Goal: Task Accomplishment & Management: Complete application form

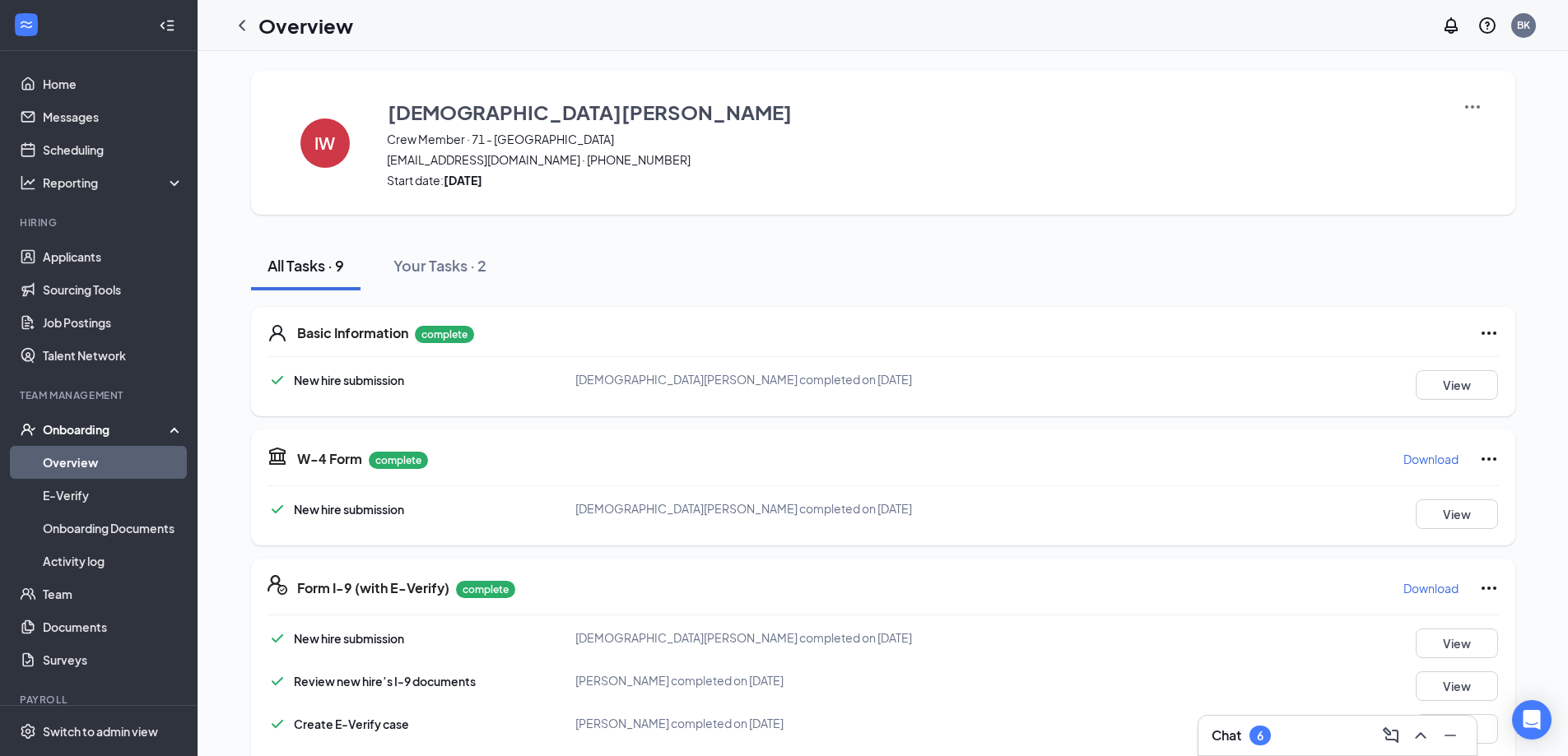
click at [73, 456] on link "Overview" at bounding box center [113, 462] width 141 height 33
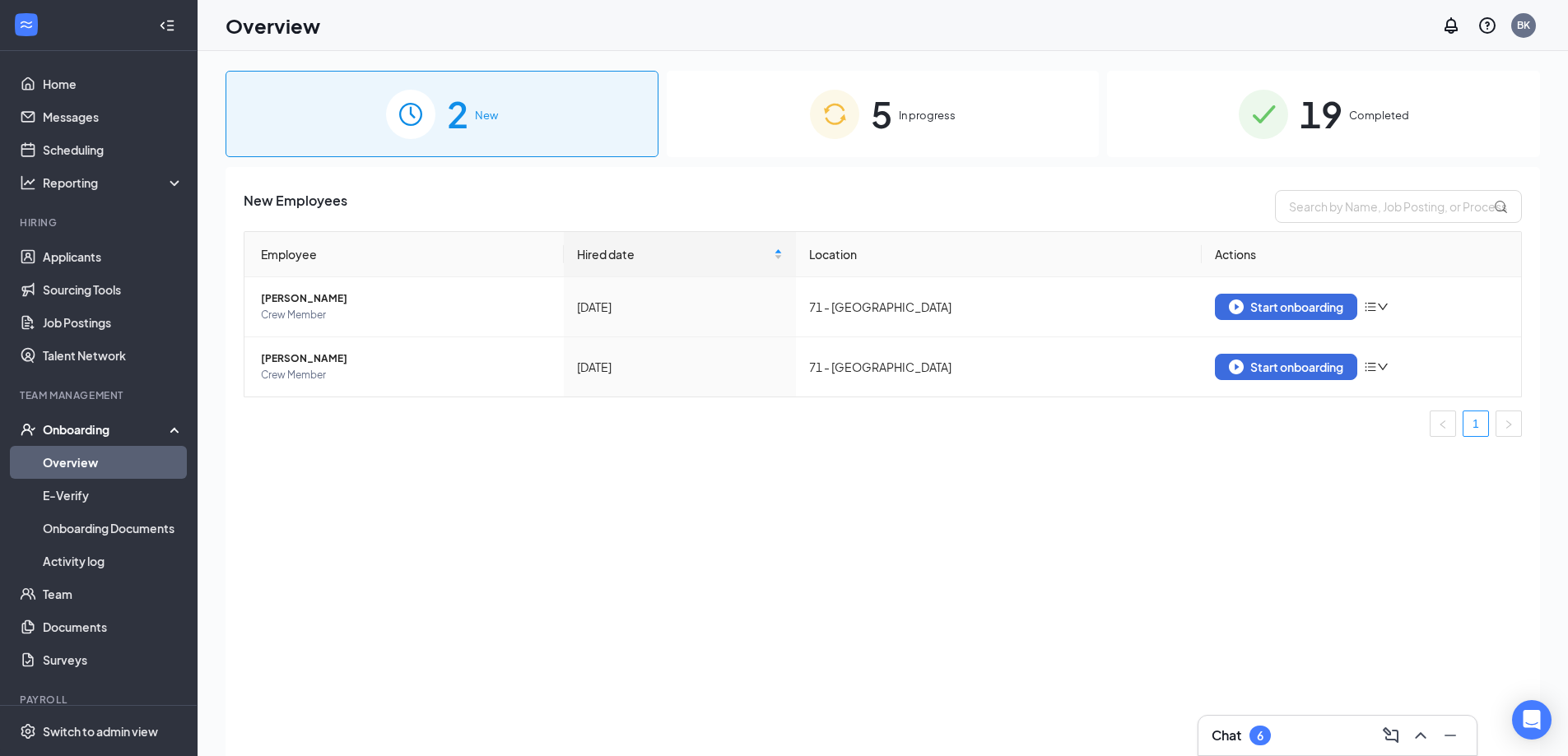
click at [921, 109] on span "In progress" at bounding box center [927, 114] width 57 height 16
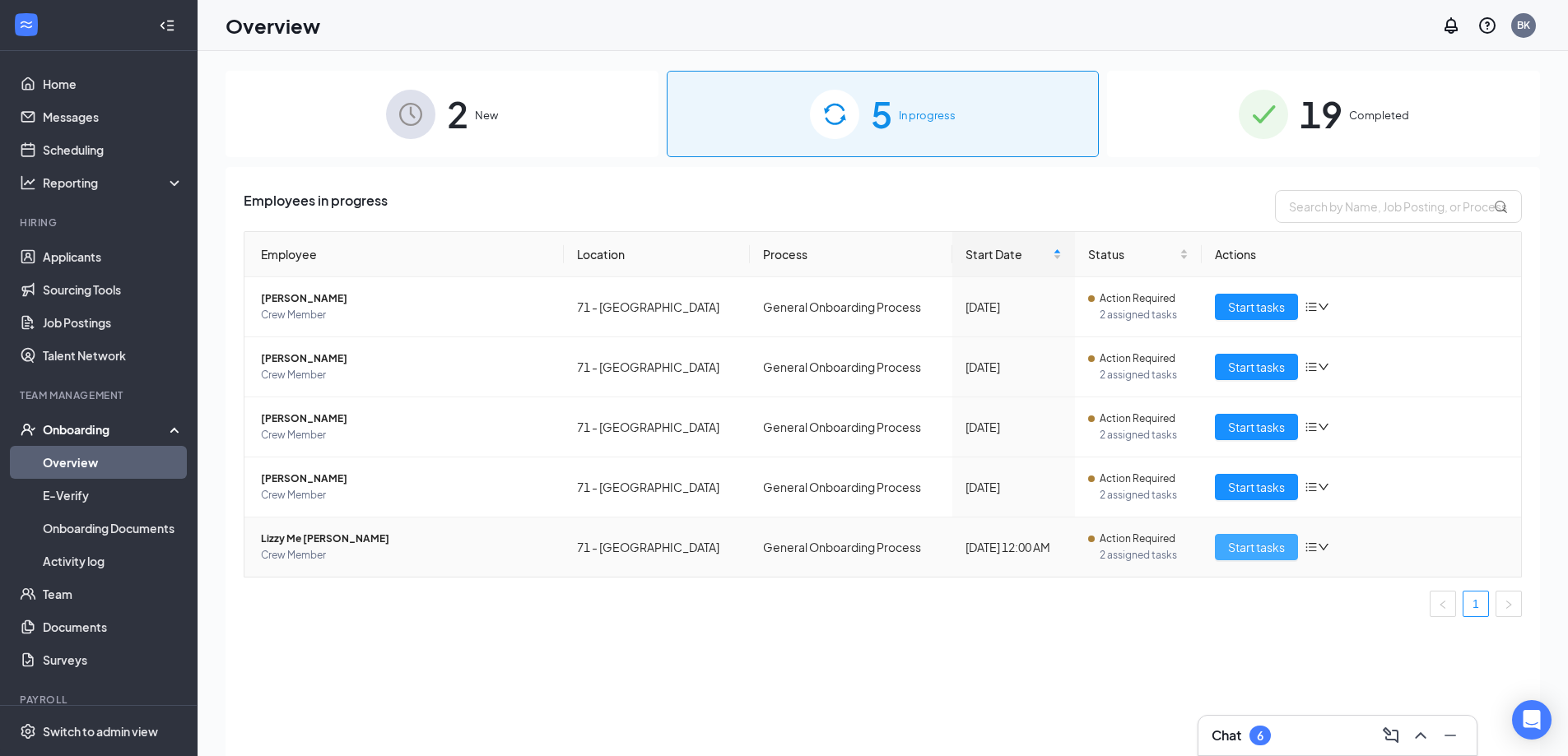
click at [1252, 542] on span "Start tasks" at bounding box center [1256, 546] width 57 height 18
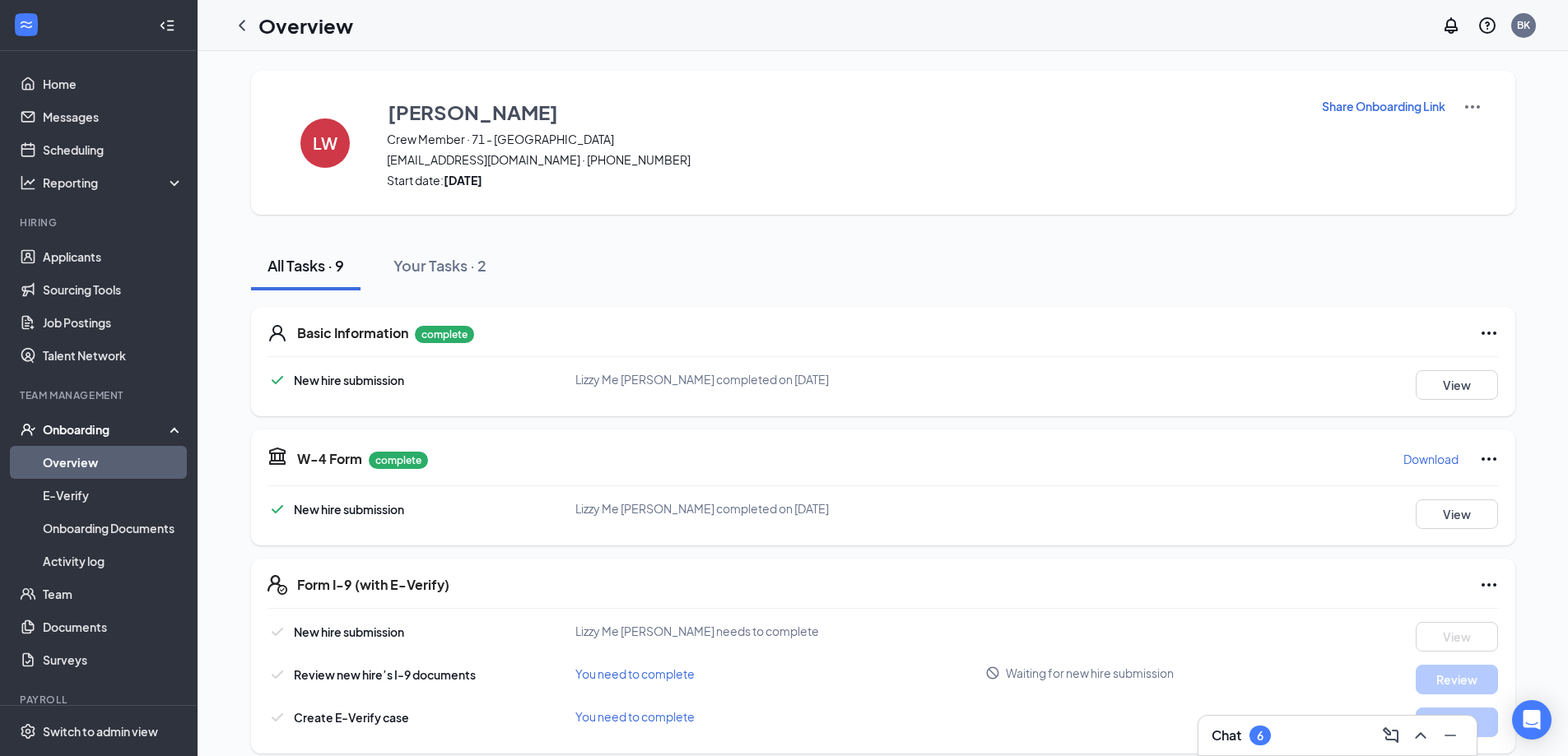
scroll to position [82, 0]
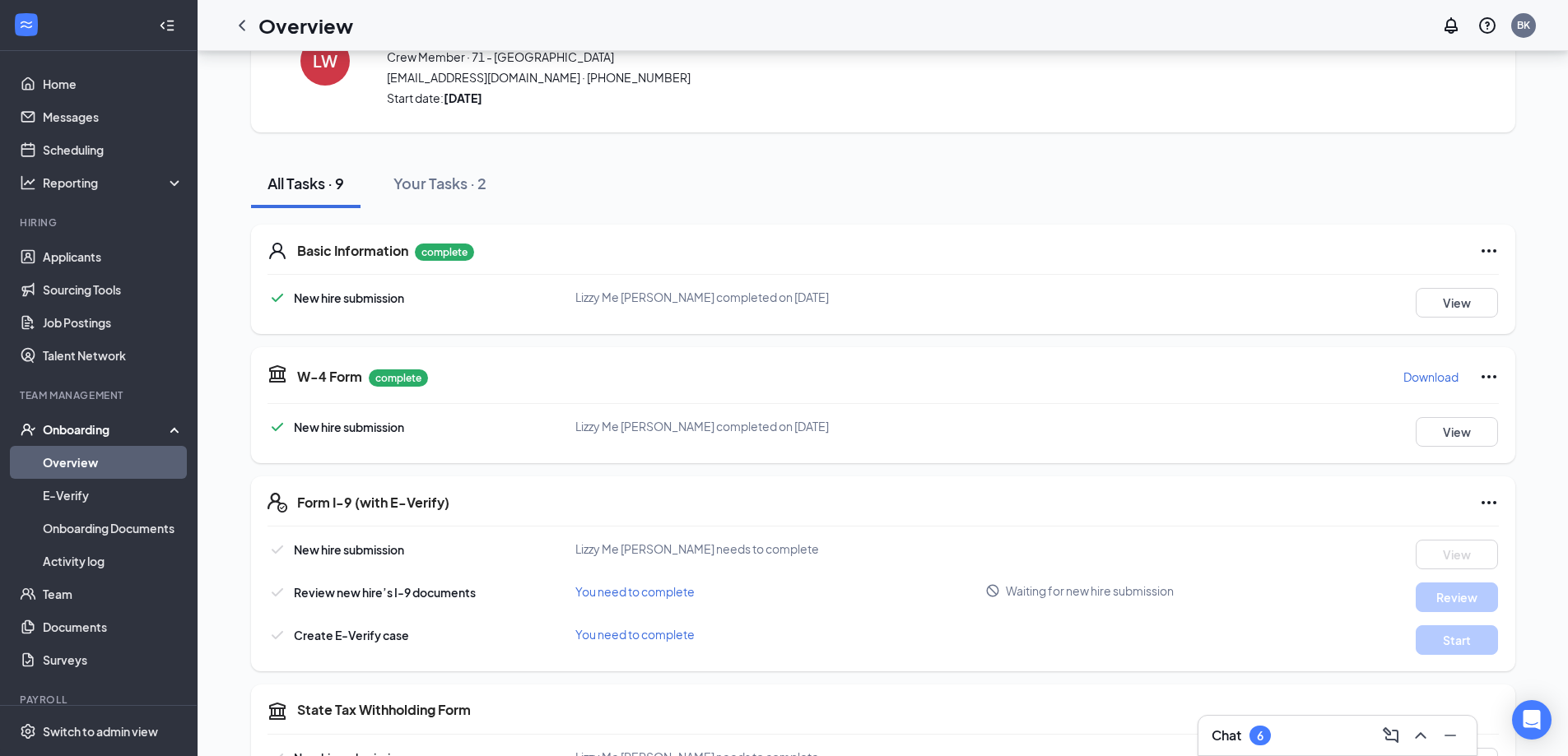
click at [1297, 732] on div "Chat 6" at bounding box center [1337, 736] width 252 height 27
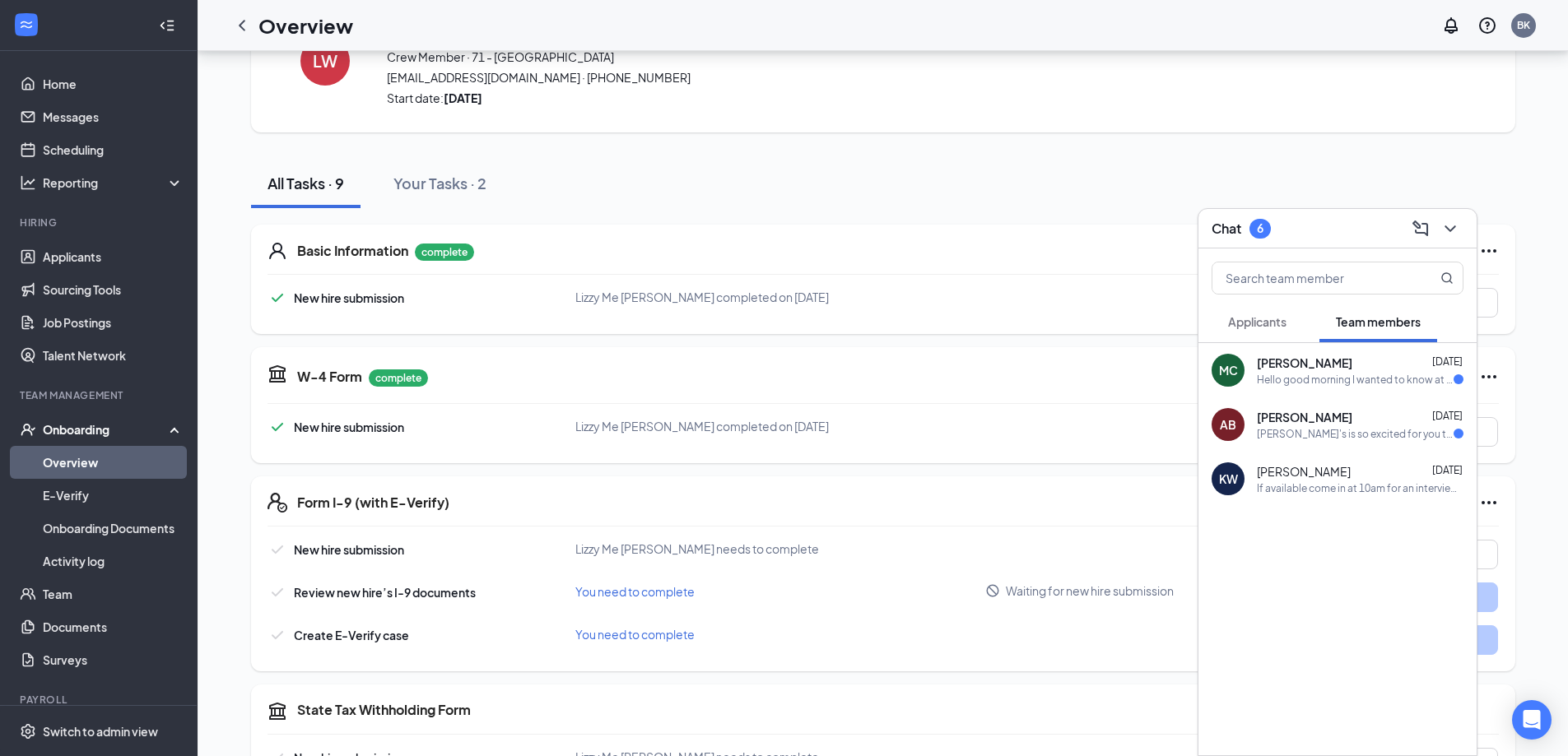
click at [1511, 193] on div "All Tasks · 9 Your Tasks · 2" at bounding box center [882, 184] width 1264 height 50
click at [1449, 216] on button at bounding box center [1451, 229] width 27 height 27
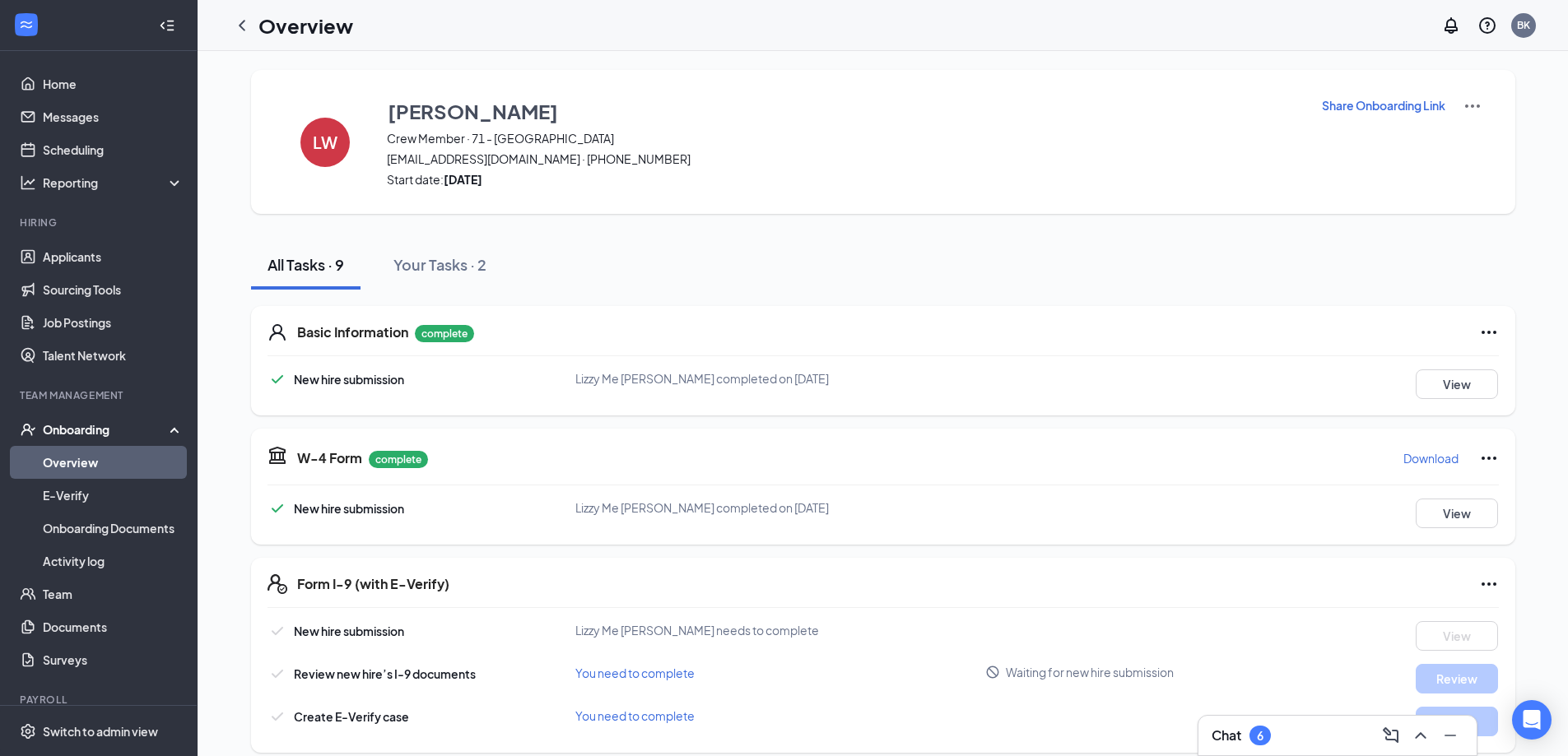
scroll to position [0, 0]
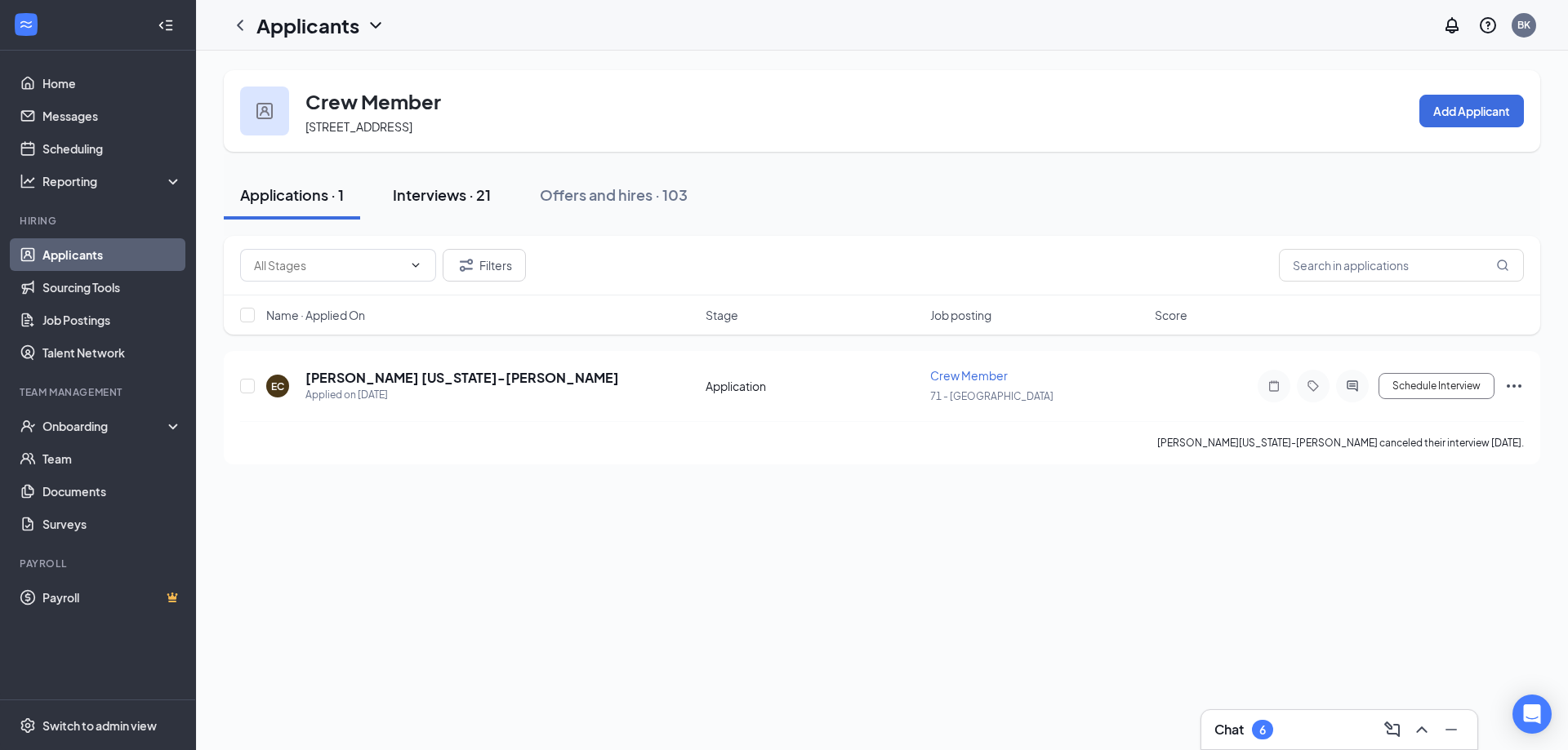
click at [437, 197] on div "Interviews · 21" at bounding box center [442, 195] width 98 height 21
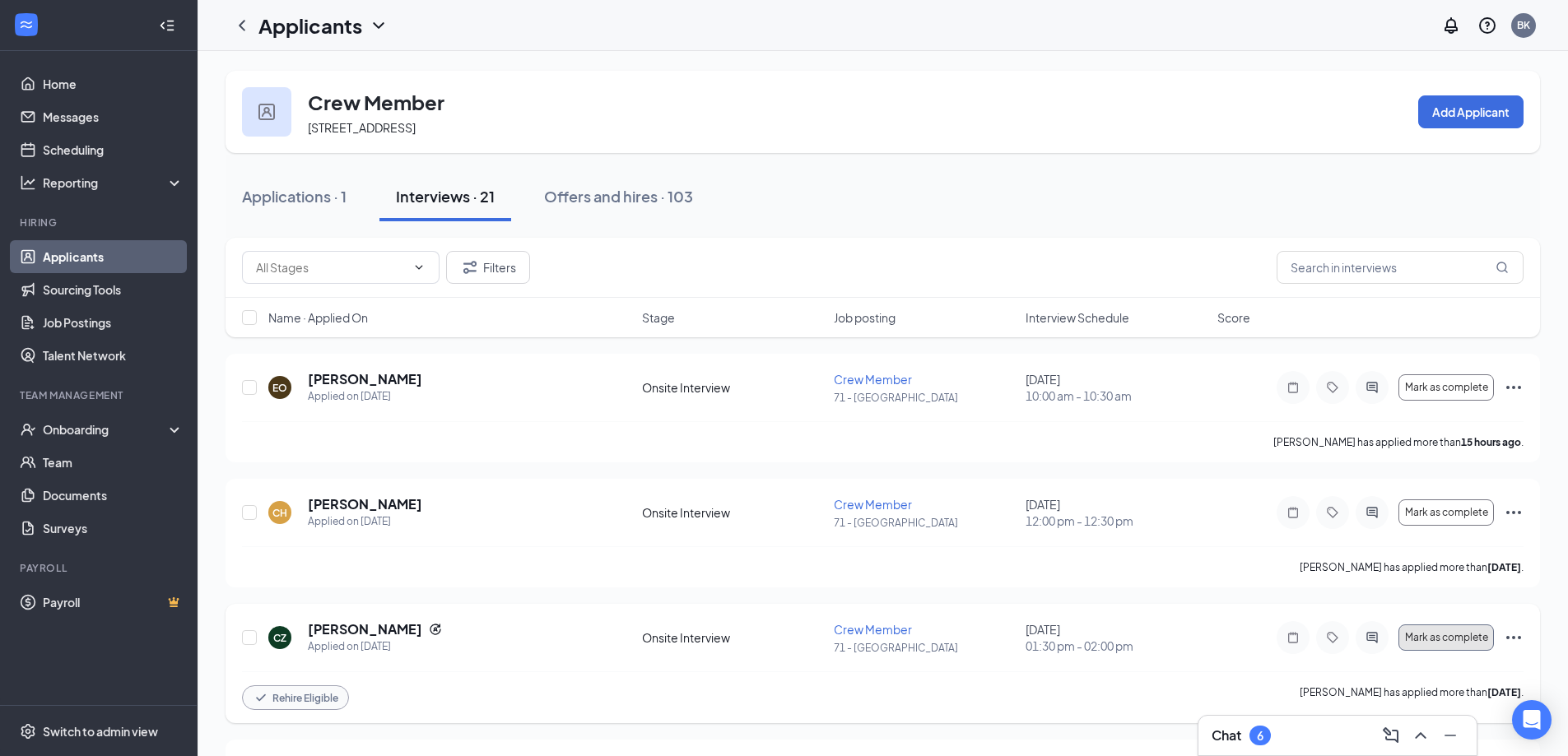
click at [1448, 635] on span "Mark as complete" at bounding box center [1446, 638] width 83 height 11
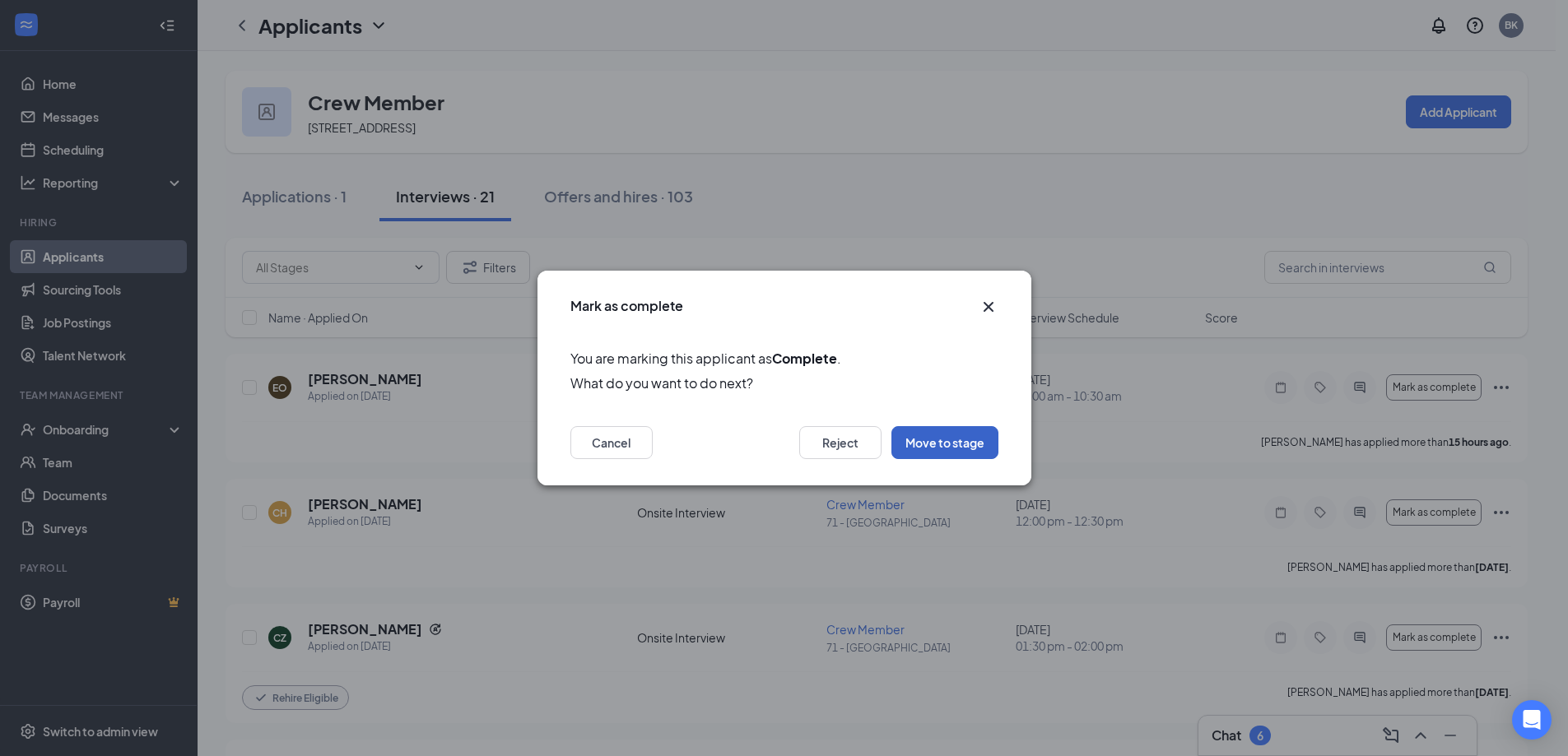
click at [941, 440] on button "Move to stage" at bounding box center [944, 442] width 107 height 33
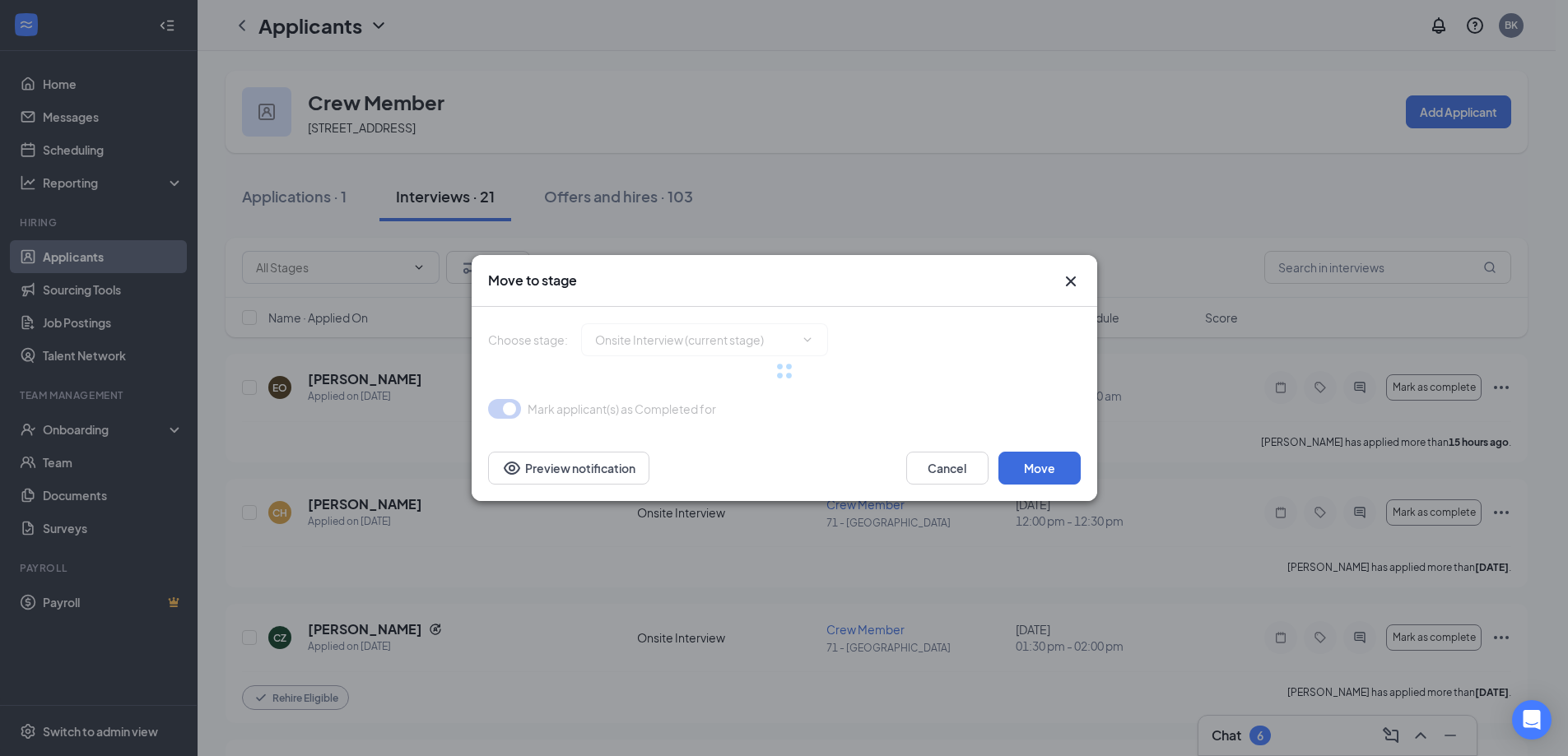
type input "Hiring Complete (final stage)"
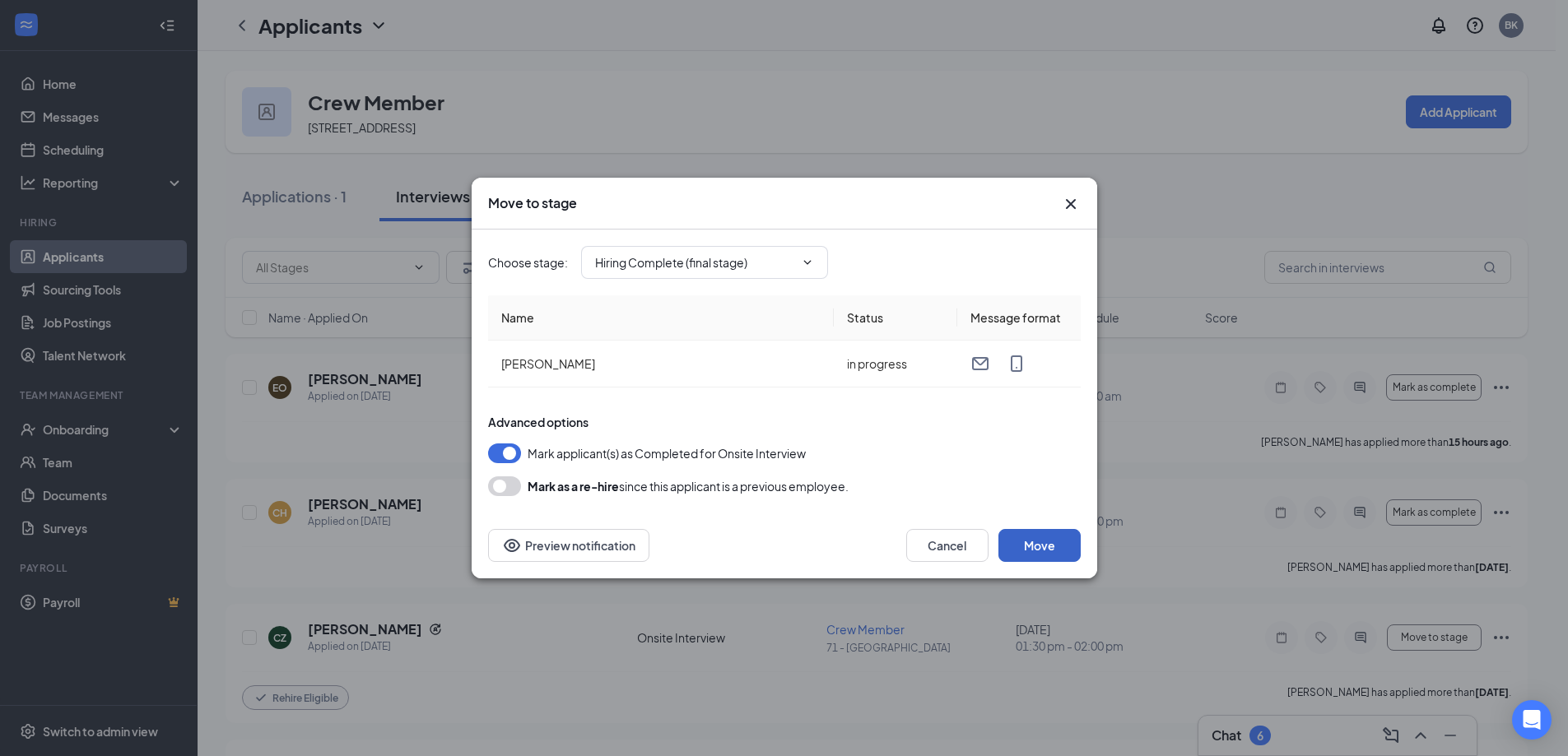
click at [1058, 548] on button "Move" at bounding box center [1040, 545] width 82 height 33
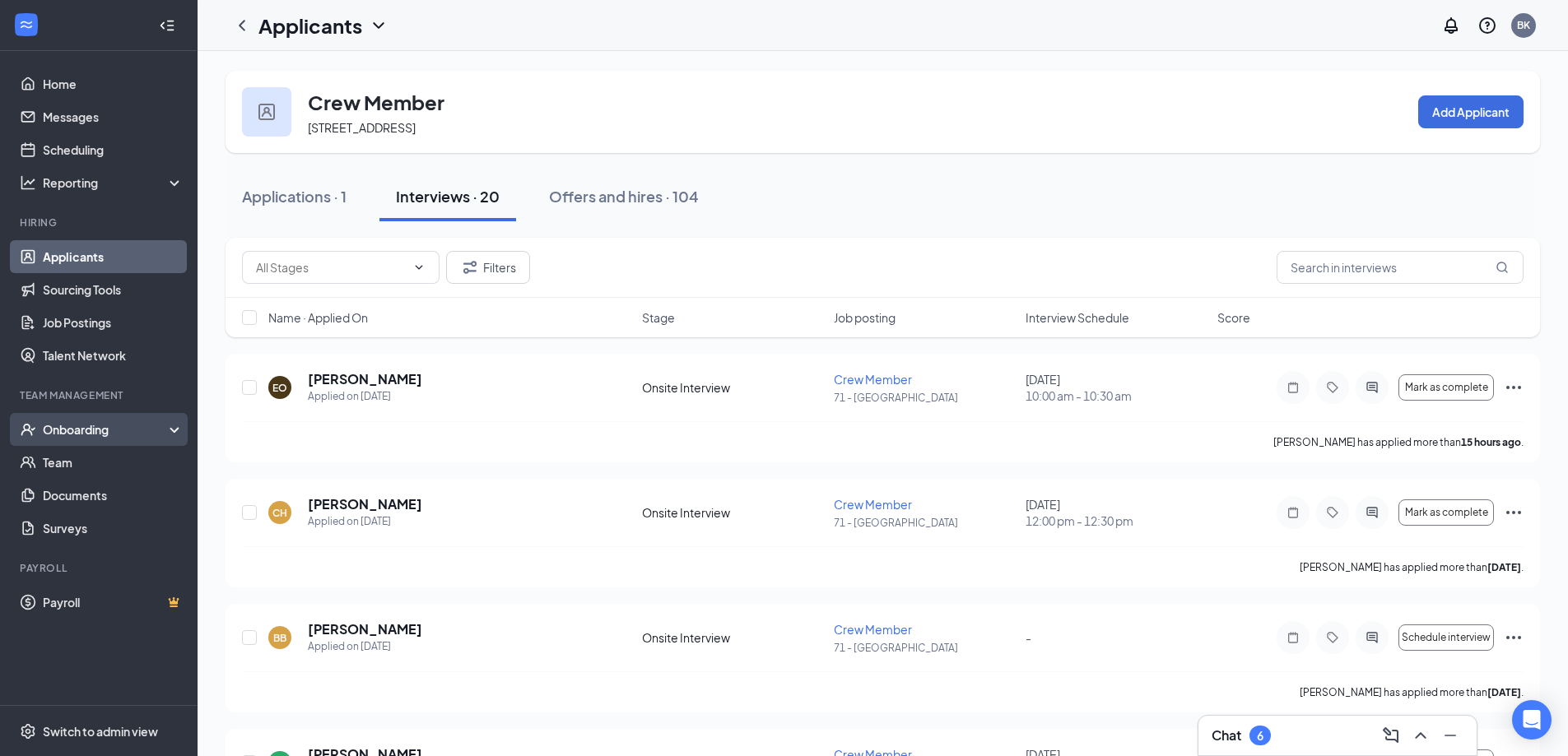
click at [91, 429] on div "Onboarding" at bounding box center [106, 429] width 127 height 16
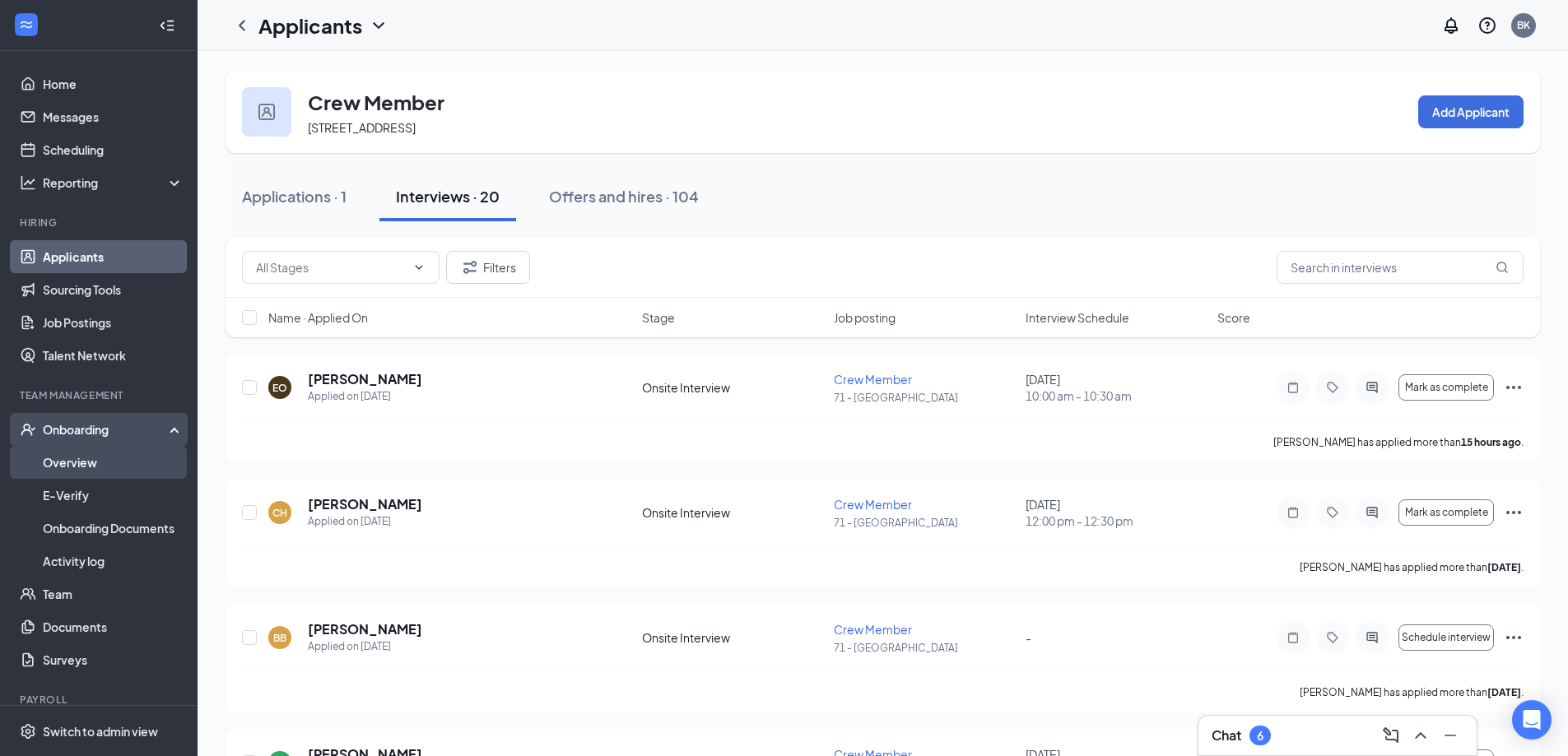
click at [72, 460] on link "Overview" at bounding box center [113, 462] width 141 height 33
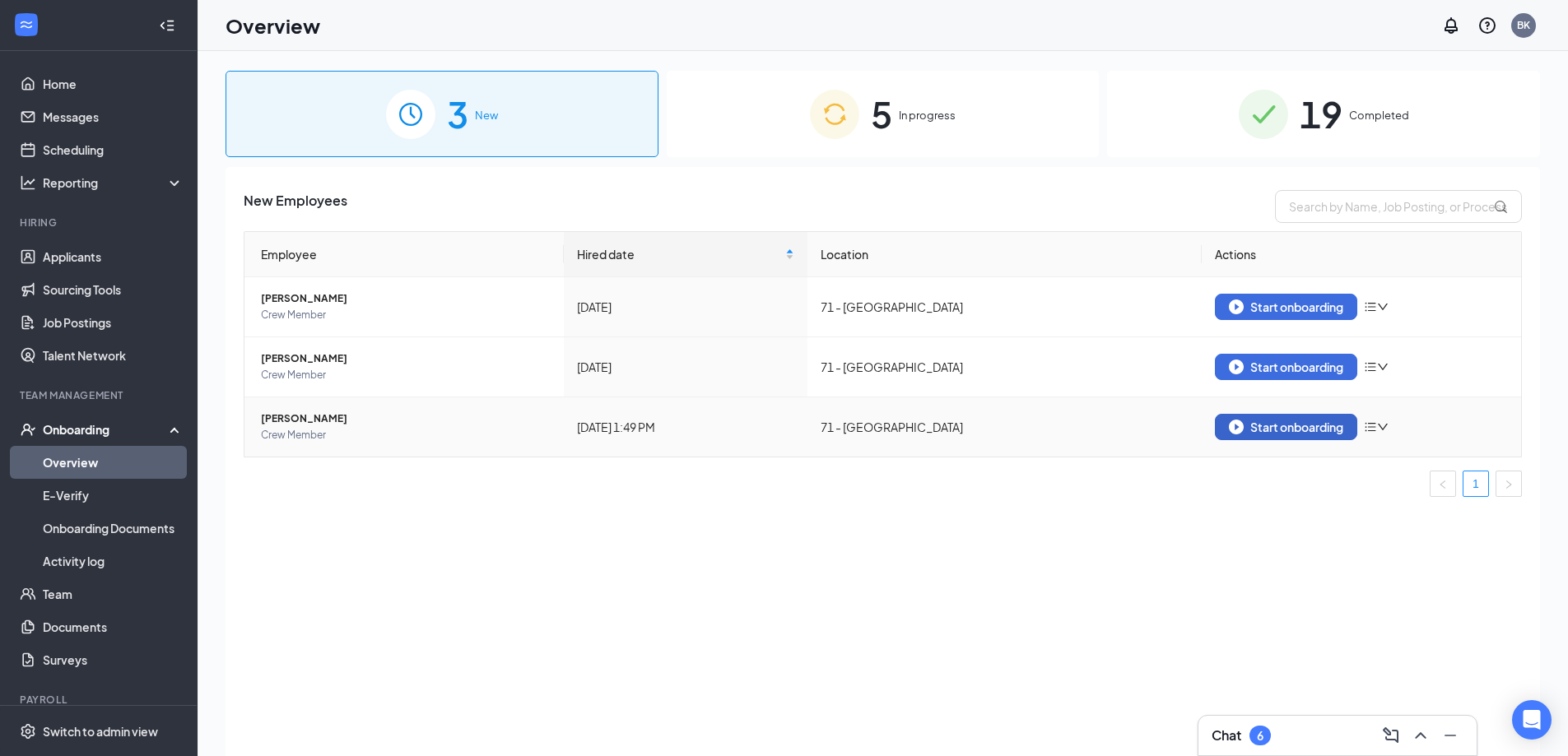
click at [1282, 427] on div "Start onboarding" at bounding box center [1286, 427] width 114 height 15
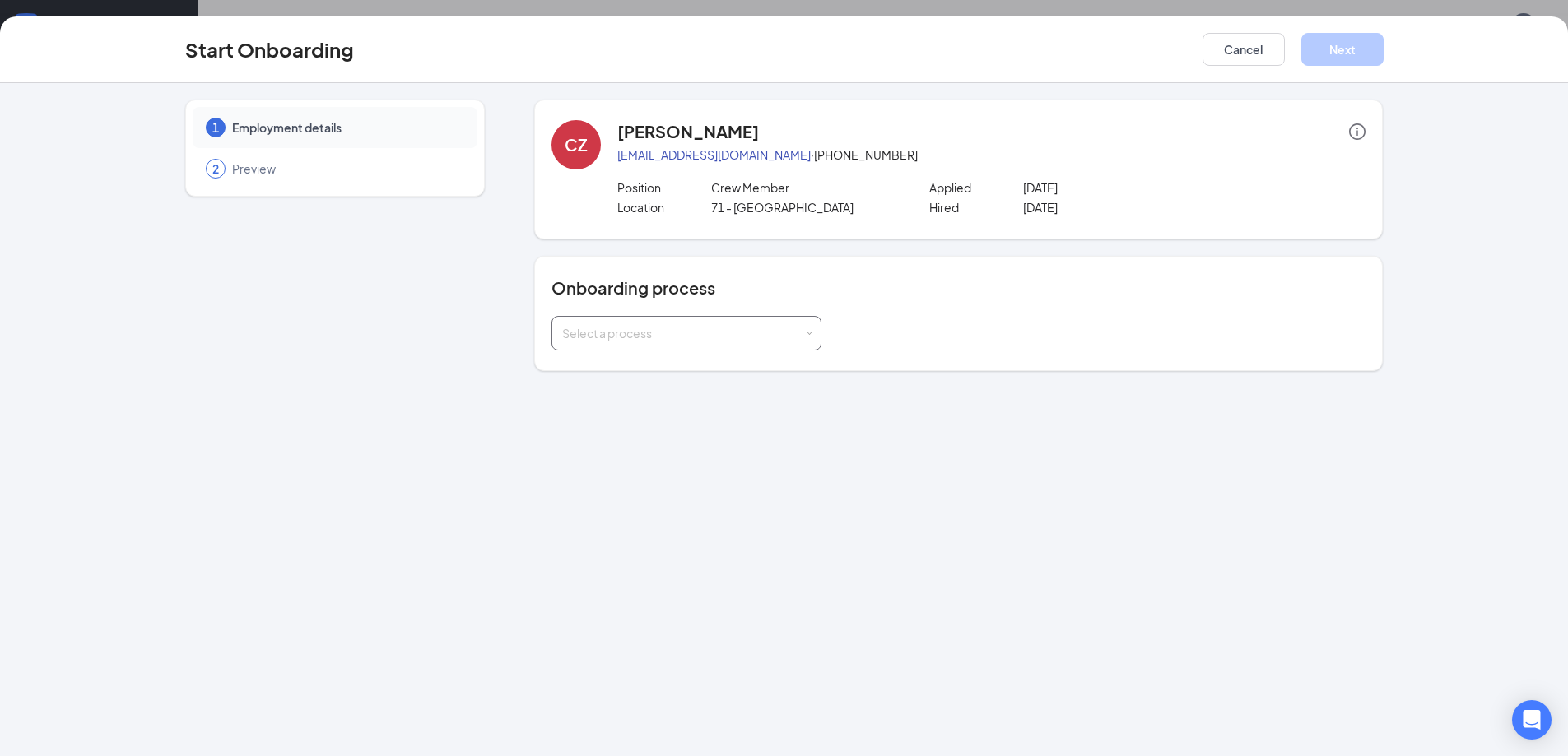
click at [799, 330] on div "Select a process" at bounding box center [682, 333] width 241 height 16
click at [614, 367] on span "General Onboarding Process" at bounding box center [637, 368] width 158 height 15
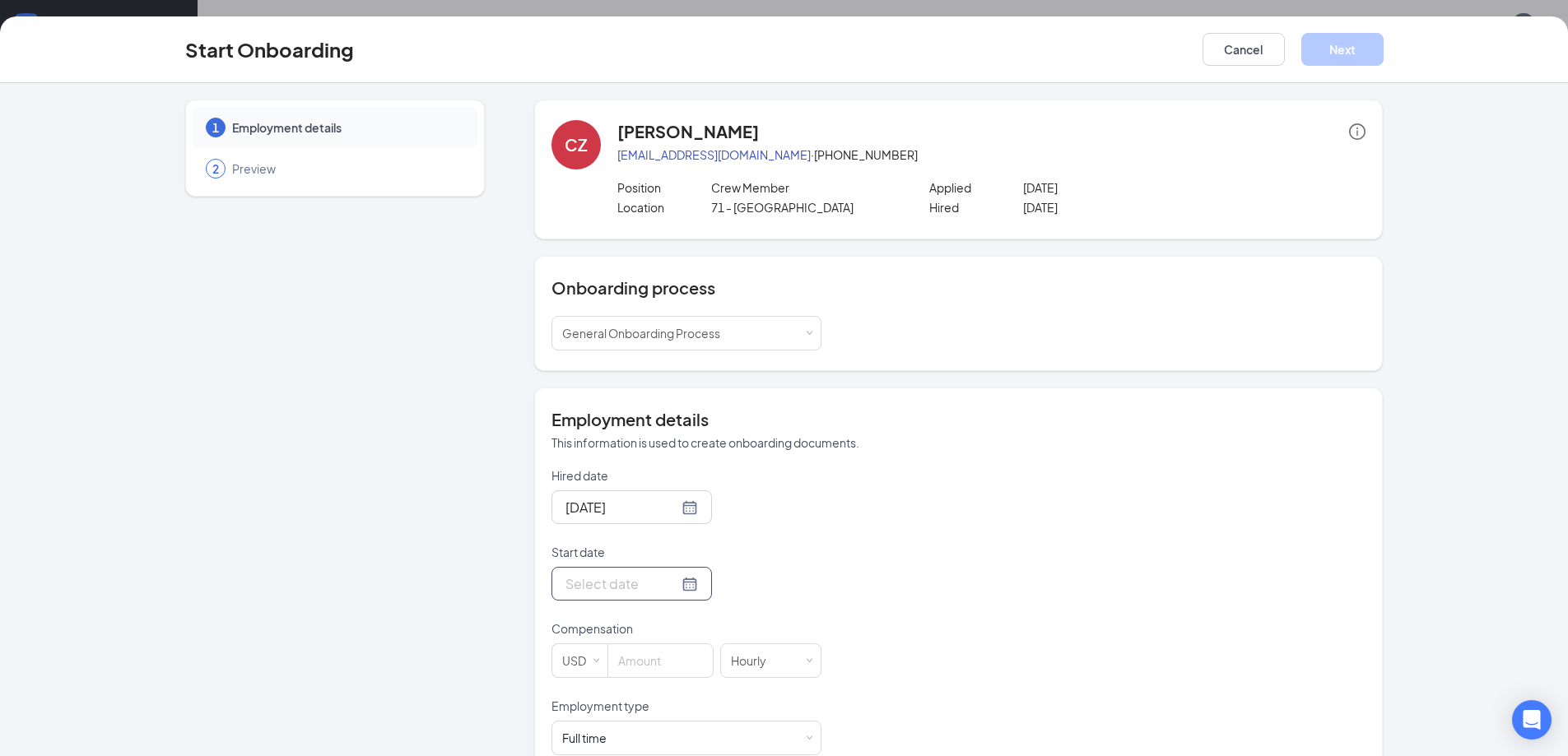
click at [672, 583] on div at bounding box center [631, 583] width 133 height 21
type input "[DATE]"
click at [601, 460] on div "22" at bounding box center [606, 461] width 20 height 20
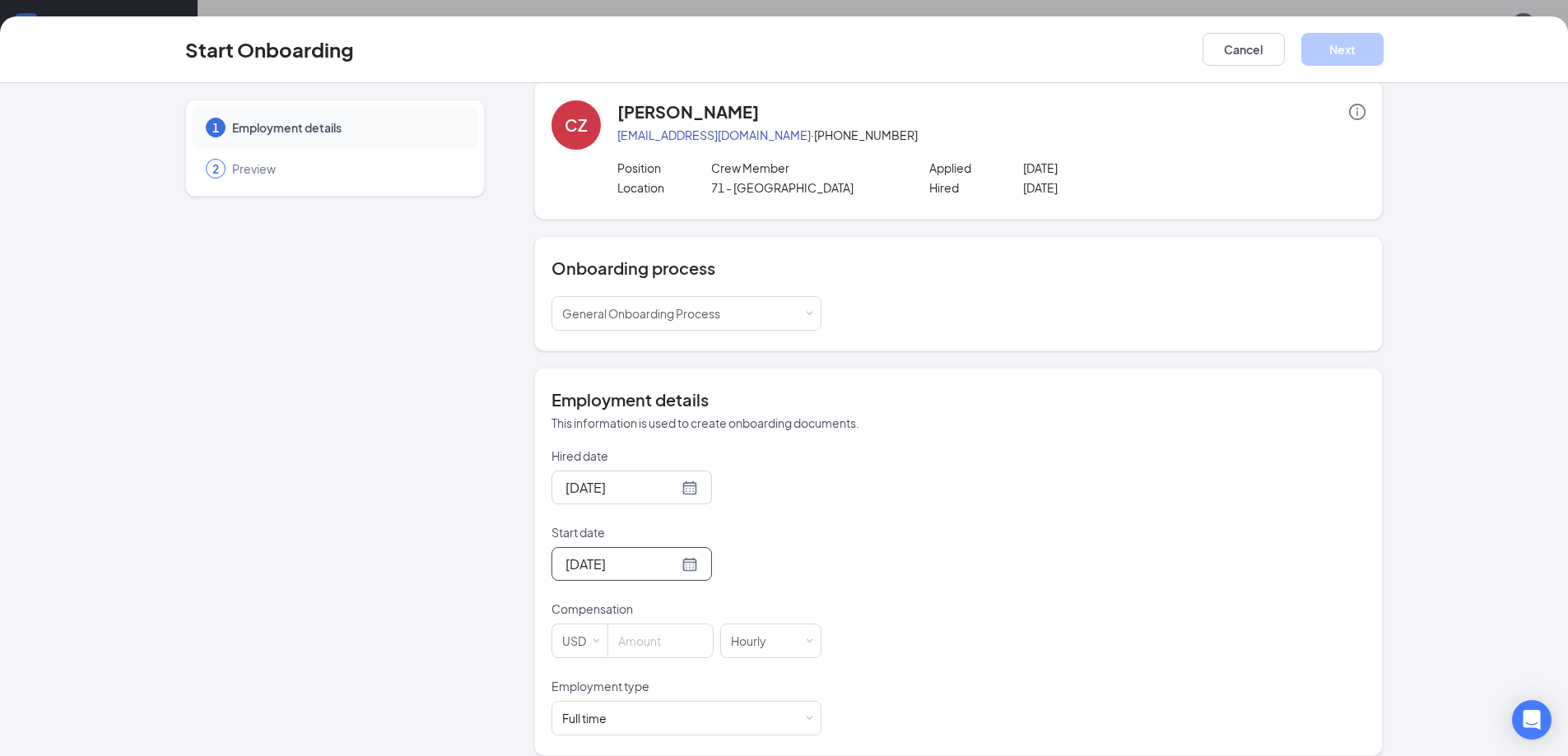
scroll to position [36, 0]
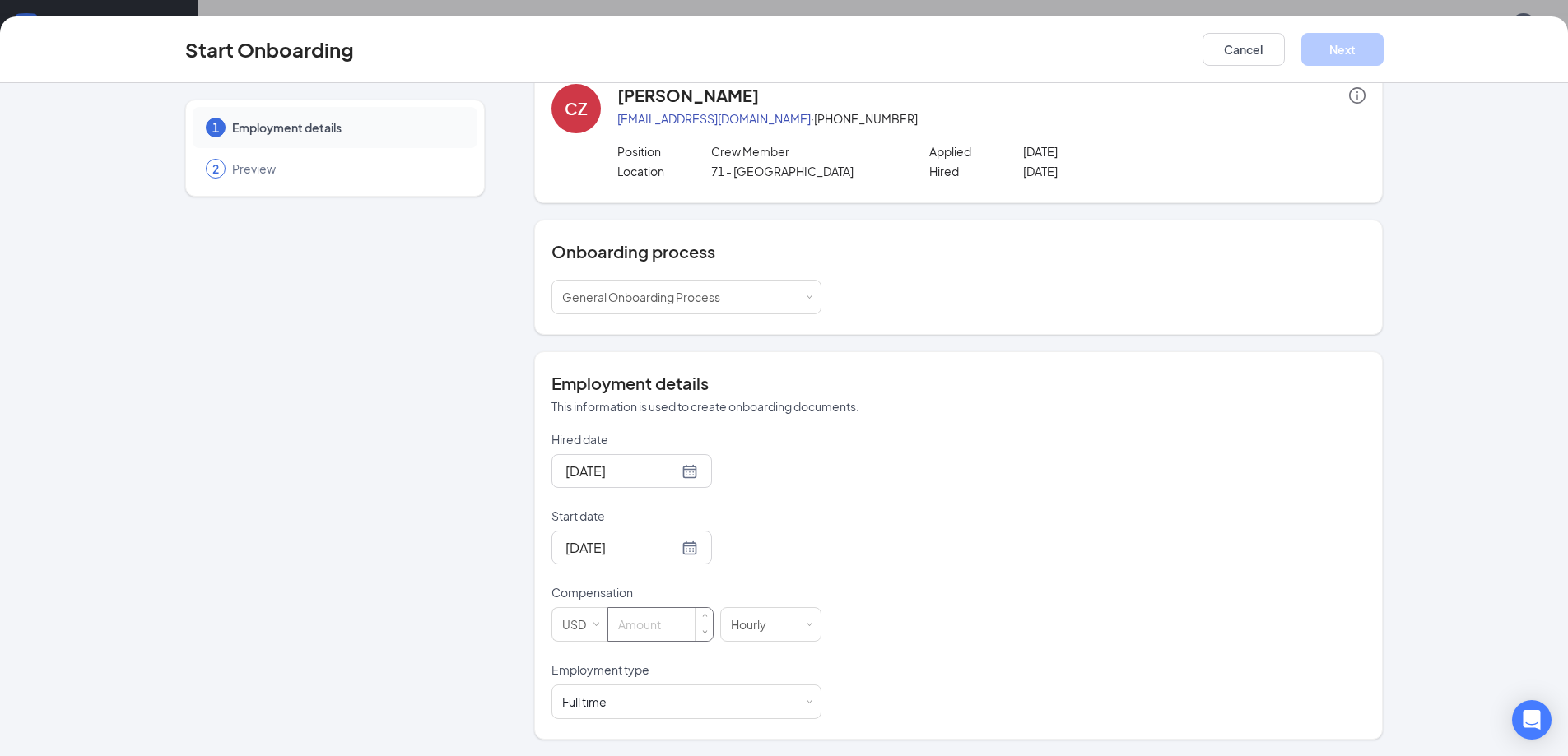
click at [659, 623] on input at bounding box center [661, 624] width 105 height 33
type input "2"
type input "12.5"
click at [806, 699] on span at bounding box center [810, 703] width 8 height 8
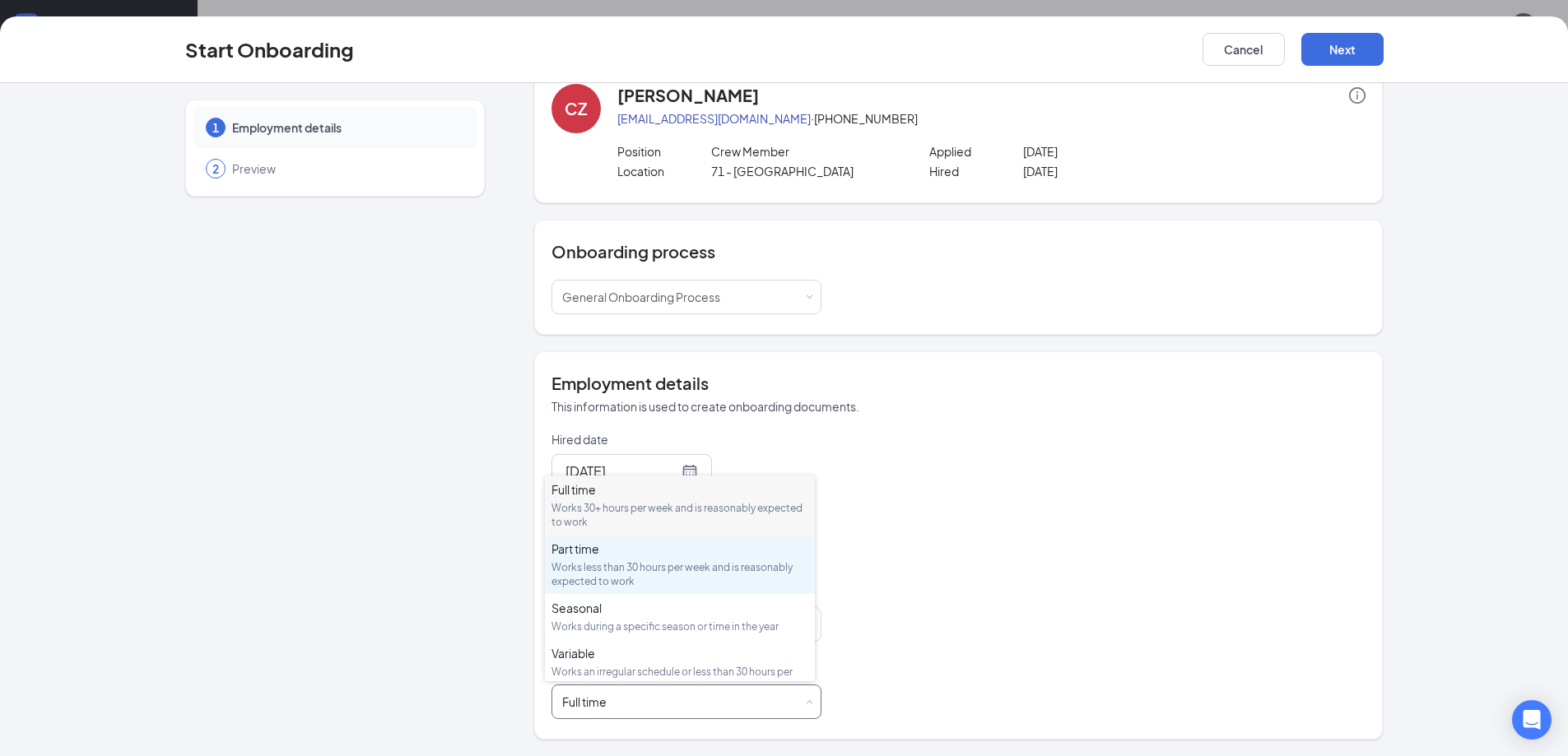
click at [590, 548] on div "Part time" at bounding box center [679, 548] width 257 height 16
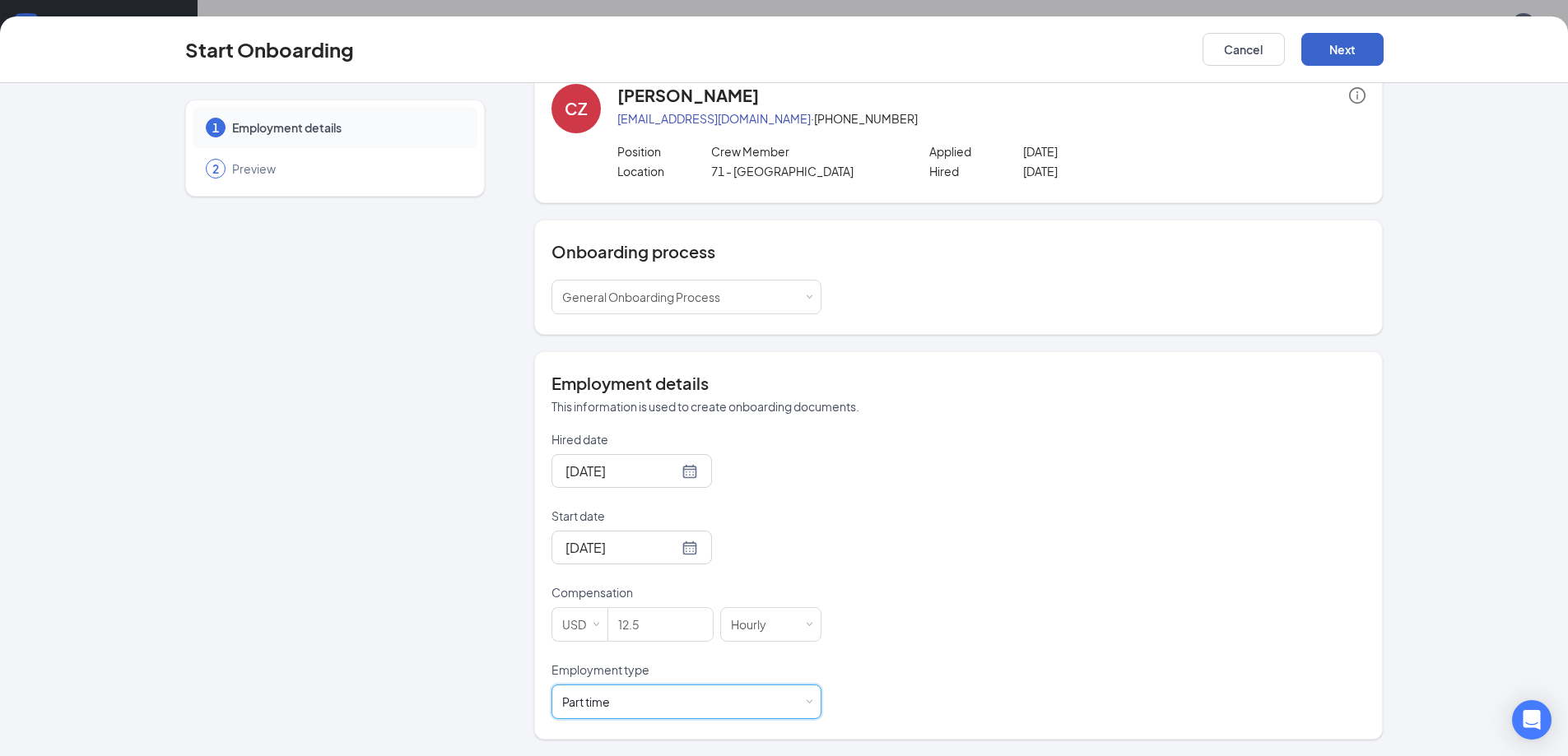
click at [1346, 40] on button "Next" at bounding box center [1342, 50] width 82 height 33
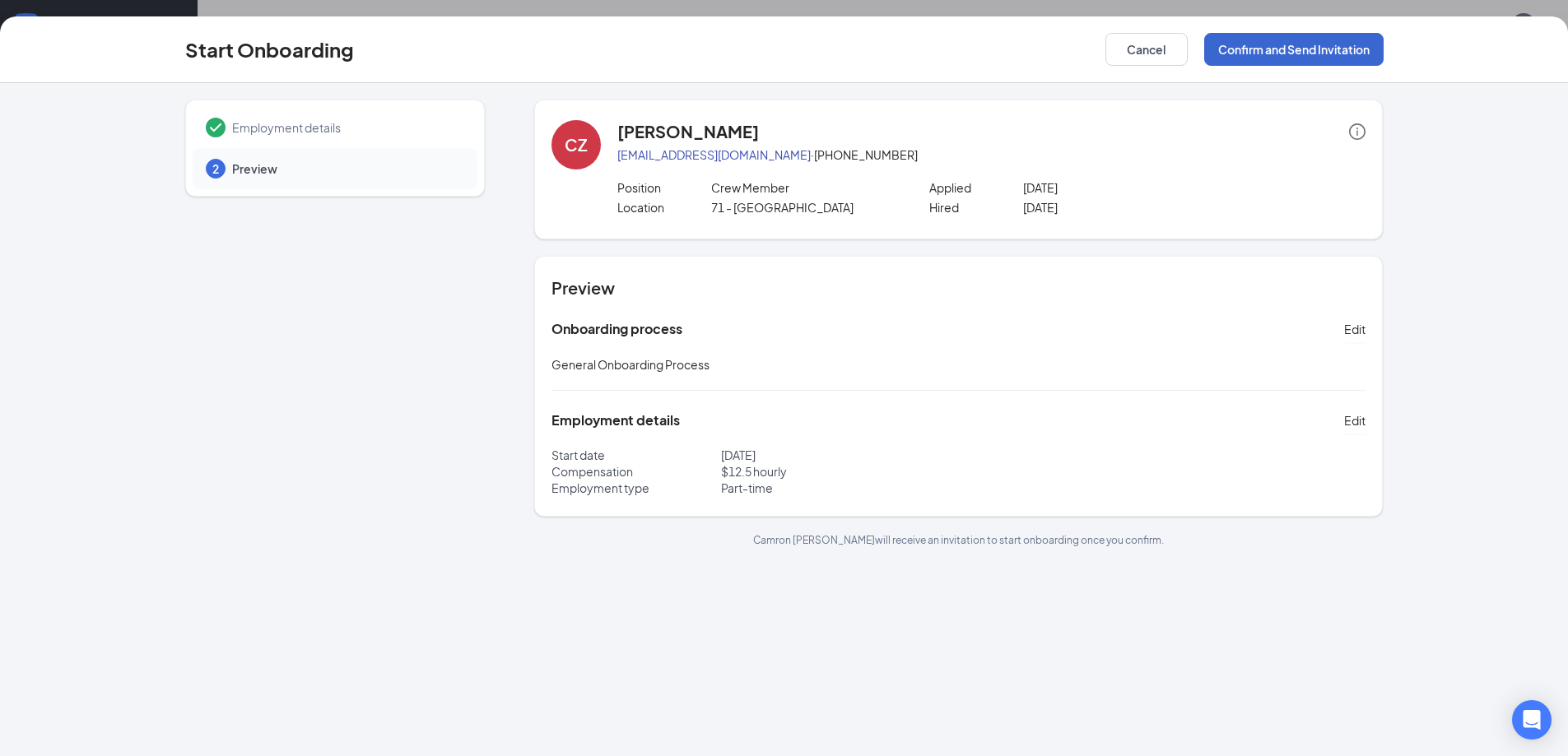
scroll to position [0, 0]
click at [1289, 53] on button "Confirm and Send Invitation" at bounding box center [1293, 50] width 179 height 33
